Goal: Find specific page/section: Find specific page/section

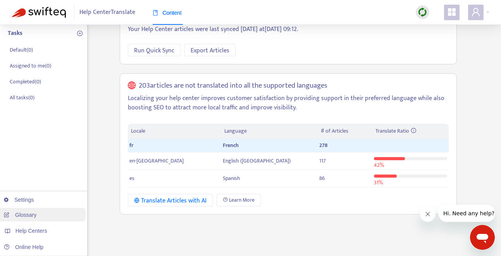
click at [28, 213] on link "Glossary" at bounding box center [20, 215] width 33 height 6
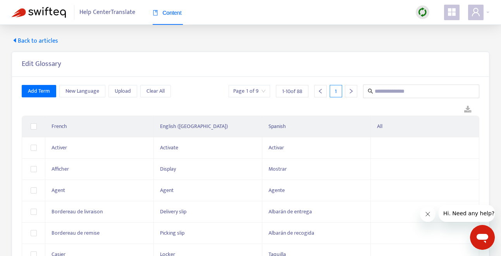
click at [45, 43] on span "Back to articles" at bounding box center [35, 40] width 47 height 9
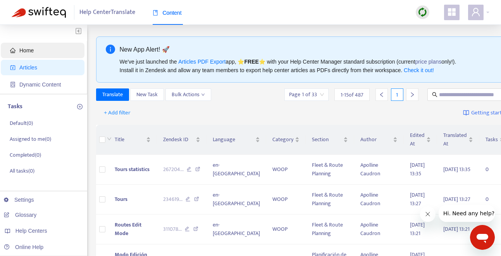
click at [26, 47] on span "Home" at bounding box center [26, 50] width 14 height 6
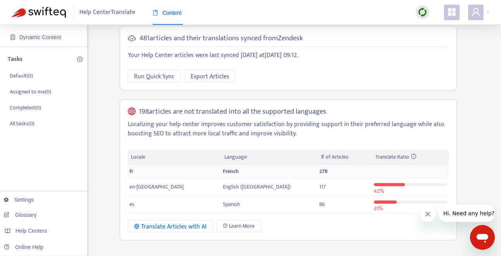
scroll to position [48, 0]
